Goal: Information Seeking & Learning: Check status

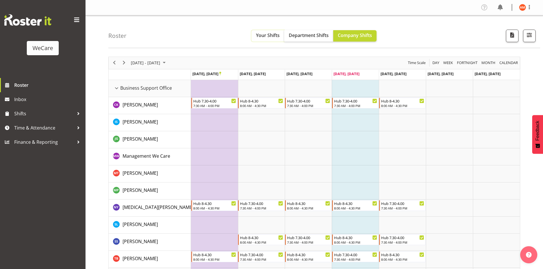
click at [271, 39] on button "Your Shifts" at bounding box center [267, 35] width 33 height 11
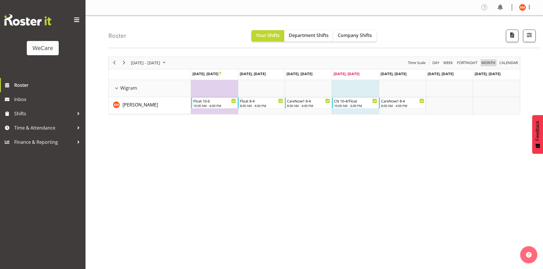
click at [489, 65] on span "Month" at bounding box center [488, 62] width 15 height 7
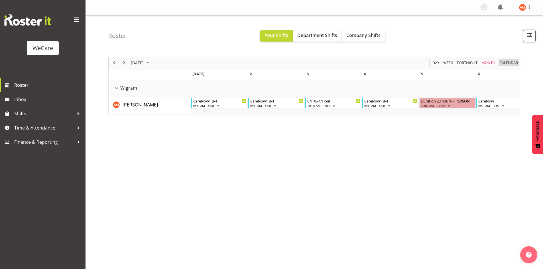
click at [505, 64] on span "calendar" at bounding box center [509, 62] width 20 height 7
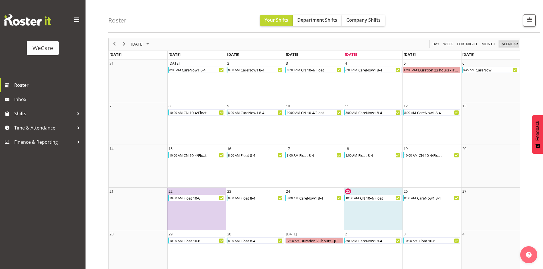
scroll to position [27, 0]
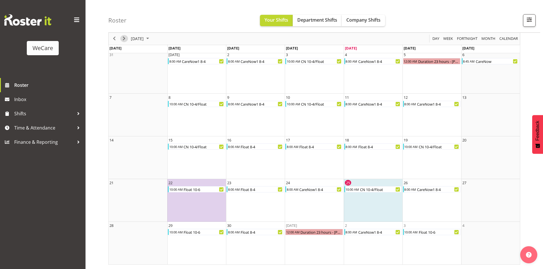
click at [123, 39] on span "Next" at bounding box center [124, 38] width 7 height 7
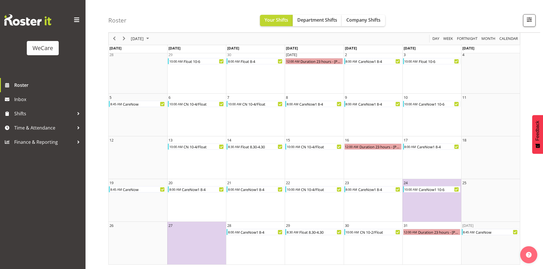
click at [128, 38] on div "next period" at bounding box center [124, 39] width 10 height 12
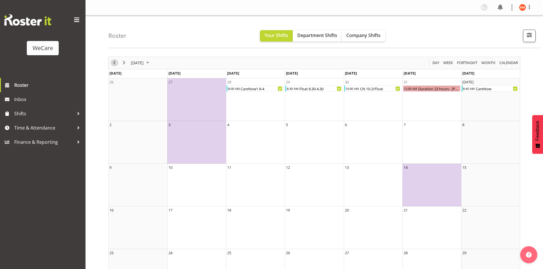
click at [117, 62] on span "Previous" at bounding box center [114, 62] width 7 height 7
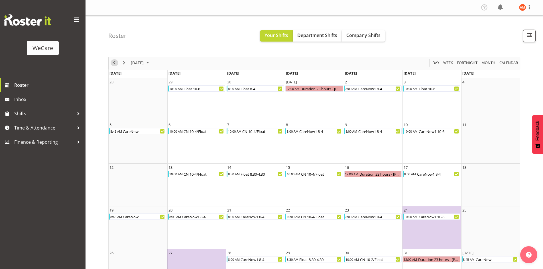
click at [116, 61] on span "Previous" at bounding box center [114, 62] width 7 height 7
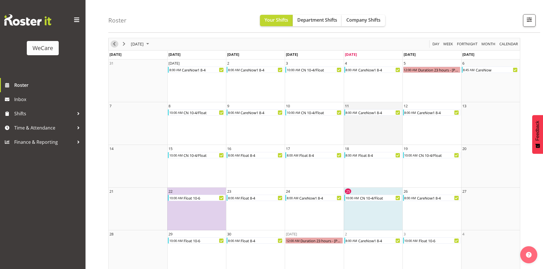
scroll to position [27, 0]
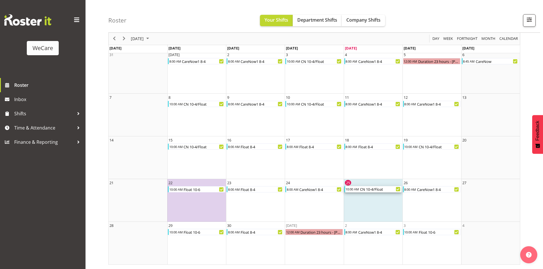
click at [368, 192] on div "CN 10-4/Float" at bounding box center [380, 189] width 42 height 6
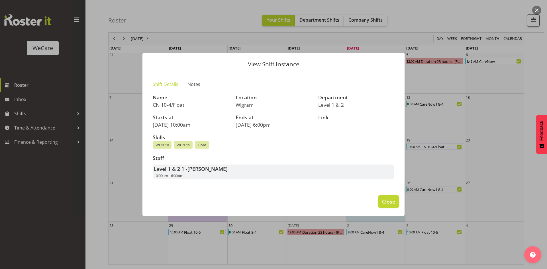
click at [381, 201] on button "Close" at bounding box center [389, 202] width 21 height 13
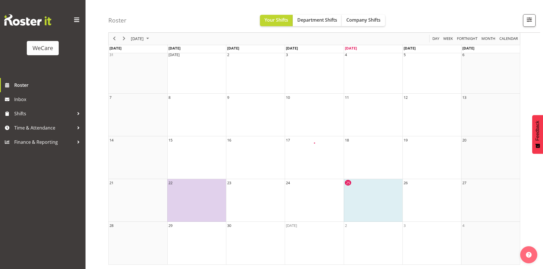
click at [413, 202] on td "26" at bounding box center [431, 200] width 59 height 43
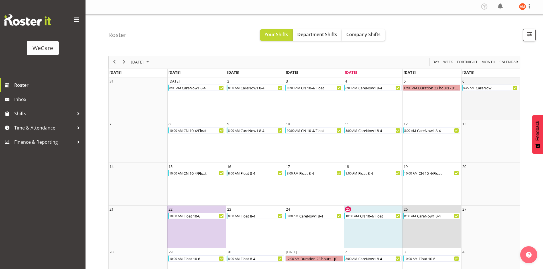
scroll to position [0, 0]
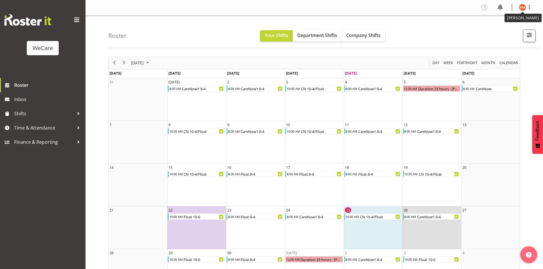
click at [522, 6] on img at bounding box center [522, 7] width 7 height 7
click at [507, 28] on link "Log Out" at bounding box center [505, 30] width 55 height 10
